Goal: Task Accomplishment & Management: Use online tool/utility

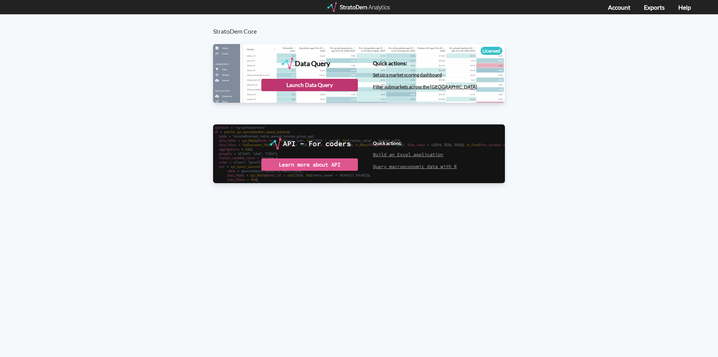
click at [312, 85] on div "Launch Data Query" at bounding box center [309, 85] width 96 height 12
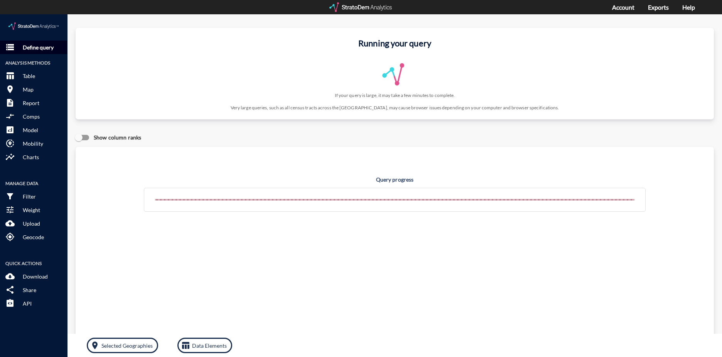
click p "Define query"
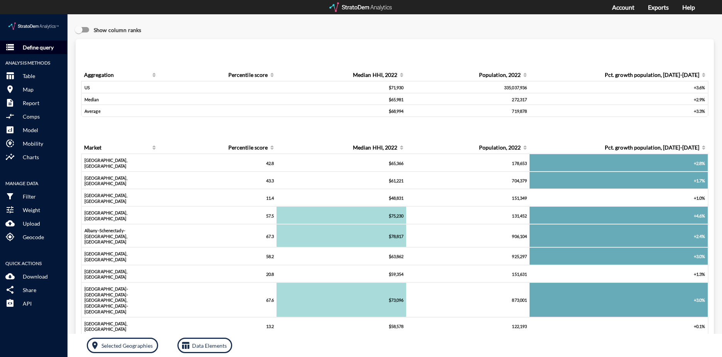
click button "storage Define query"
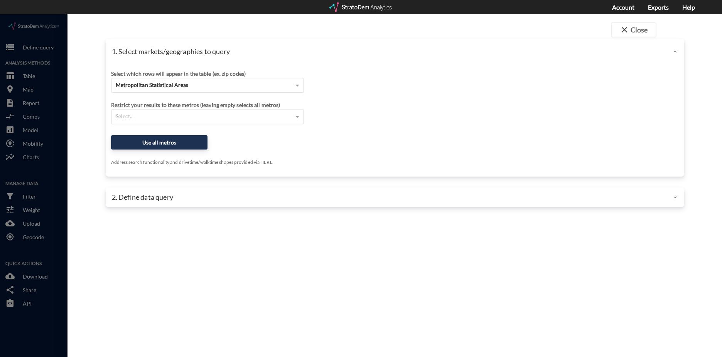
click span "Metropolitan Statistical Areas"
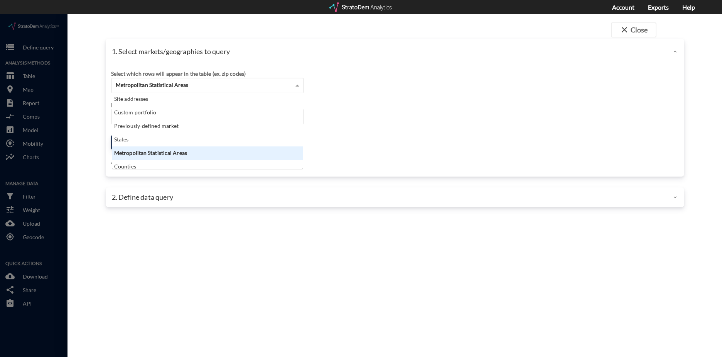
scroll to position [71, 186]
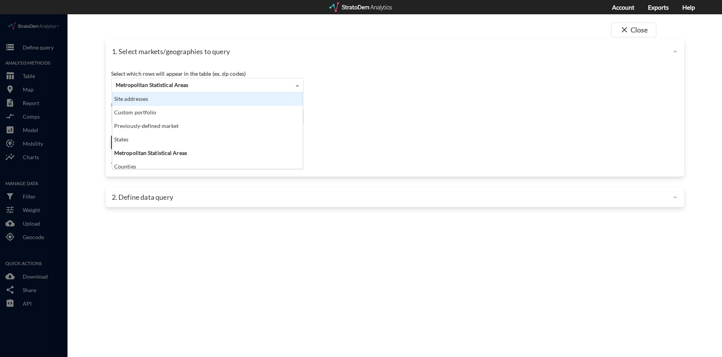
click div "Site addresses"
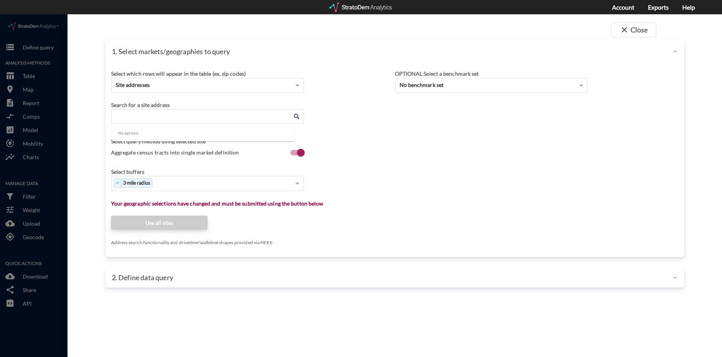
click input "Enter an address"
paste input "3615 Frederica Rd, St Simons Island, GA 31522"
click input "3615 Frederica Rd, St Simons Island, GA 31522"
click li "3615 Frederica Rd, St Simons Island, Georgia"
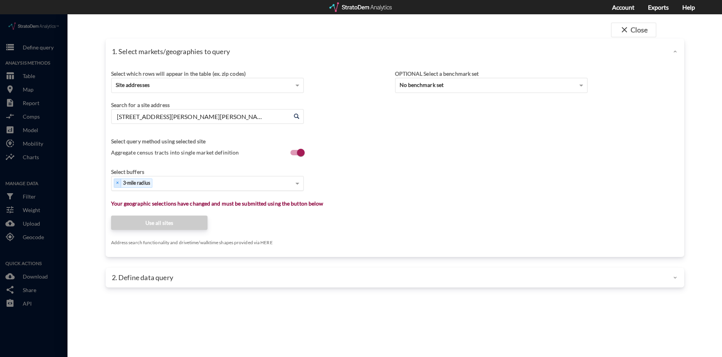
type input "3615 Frederica Rd, St Simons Island, Georgia"
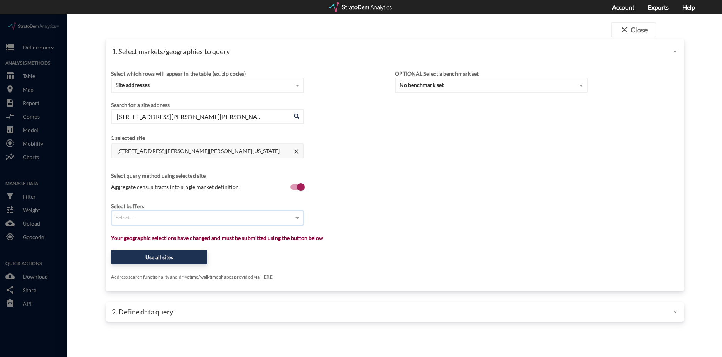
click div "Select..."
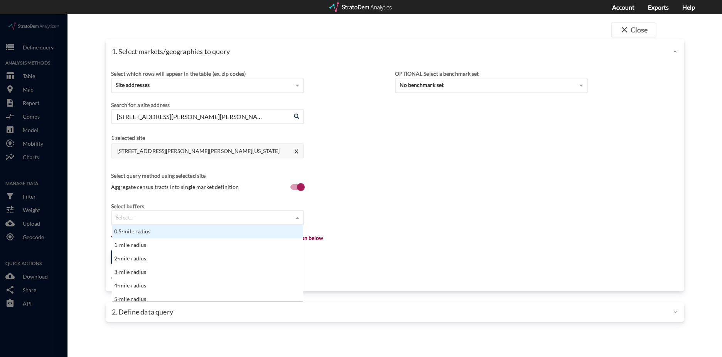
type input "7"
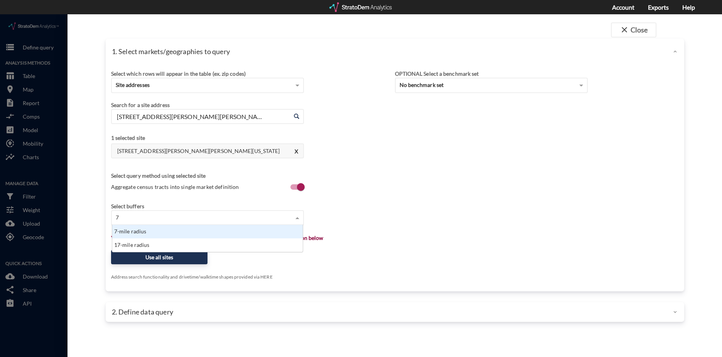
scroll to position [21, 186]
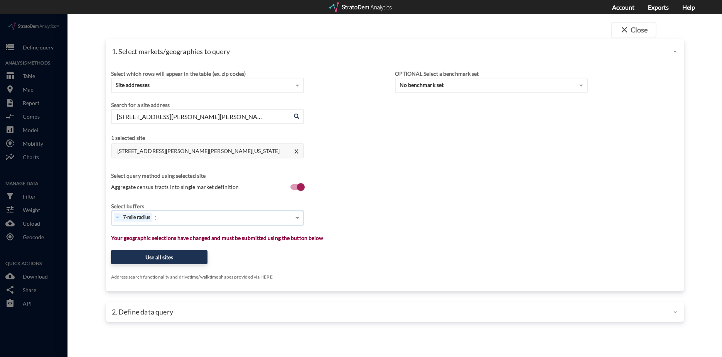
type input "10"
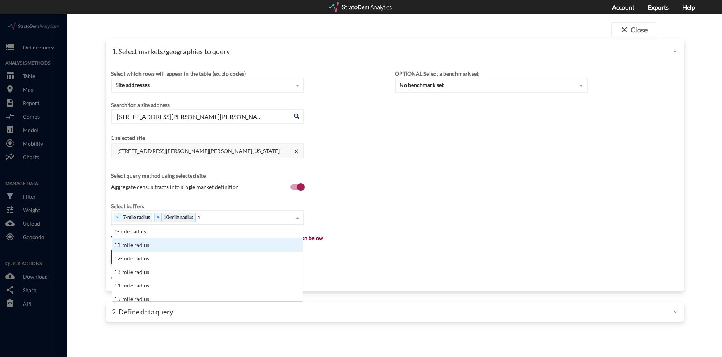
scroll to position [6, 5]
type input "18"
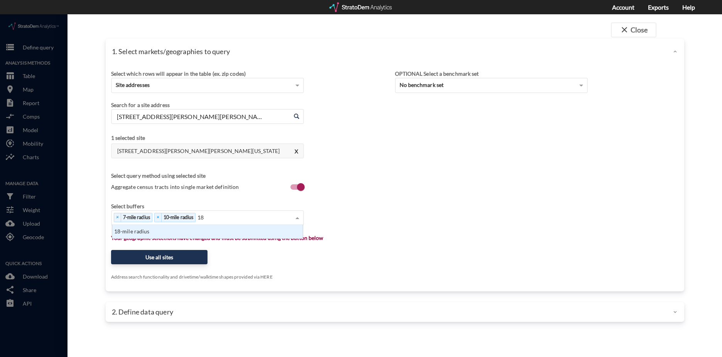
scroll to position [8, 186]
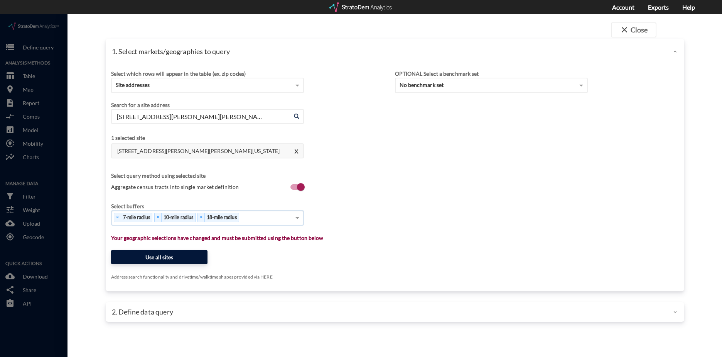
click button "Use all sites"
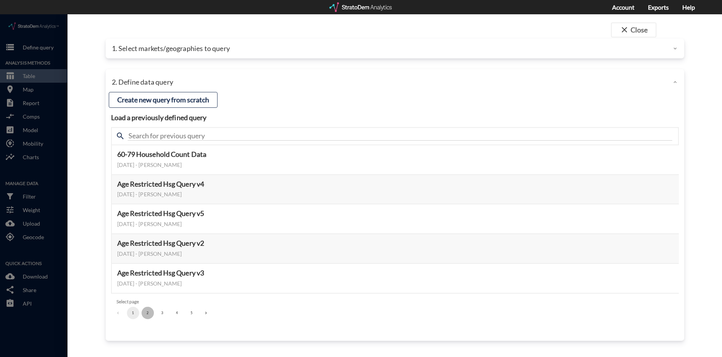
click button "2"
click button "3"
click button "Select this query"
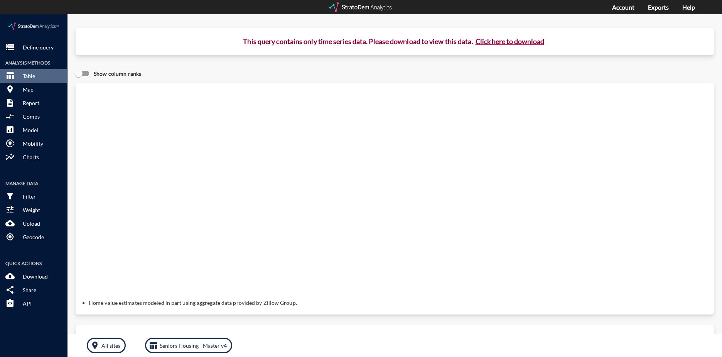
click button "Click here to download"
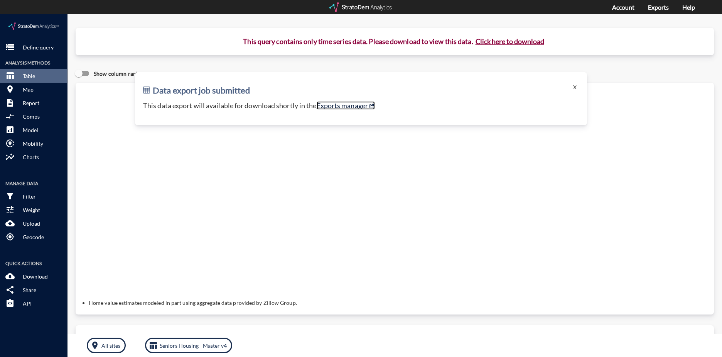
click link "Exports manager"
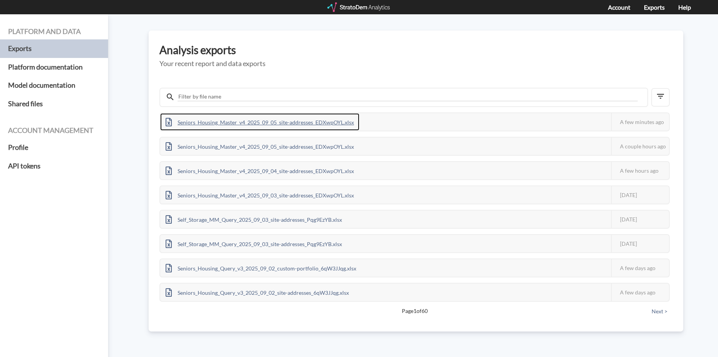
click at [257, 121] on div "Seniors_Housing_Master_v4_2025_09_05_site-addresses_EDXwpOYL.xlsx" at bounding box center [259, 121] width 199 height 17
click at [477, 63] on h5 "Your recent report and data exports" at bounding box center [415, 64] width 513 height 8
